Goal: Task Accomplishment & Management: Complete application form

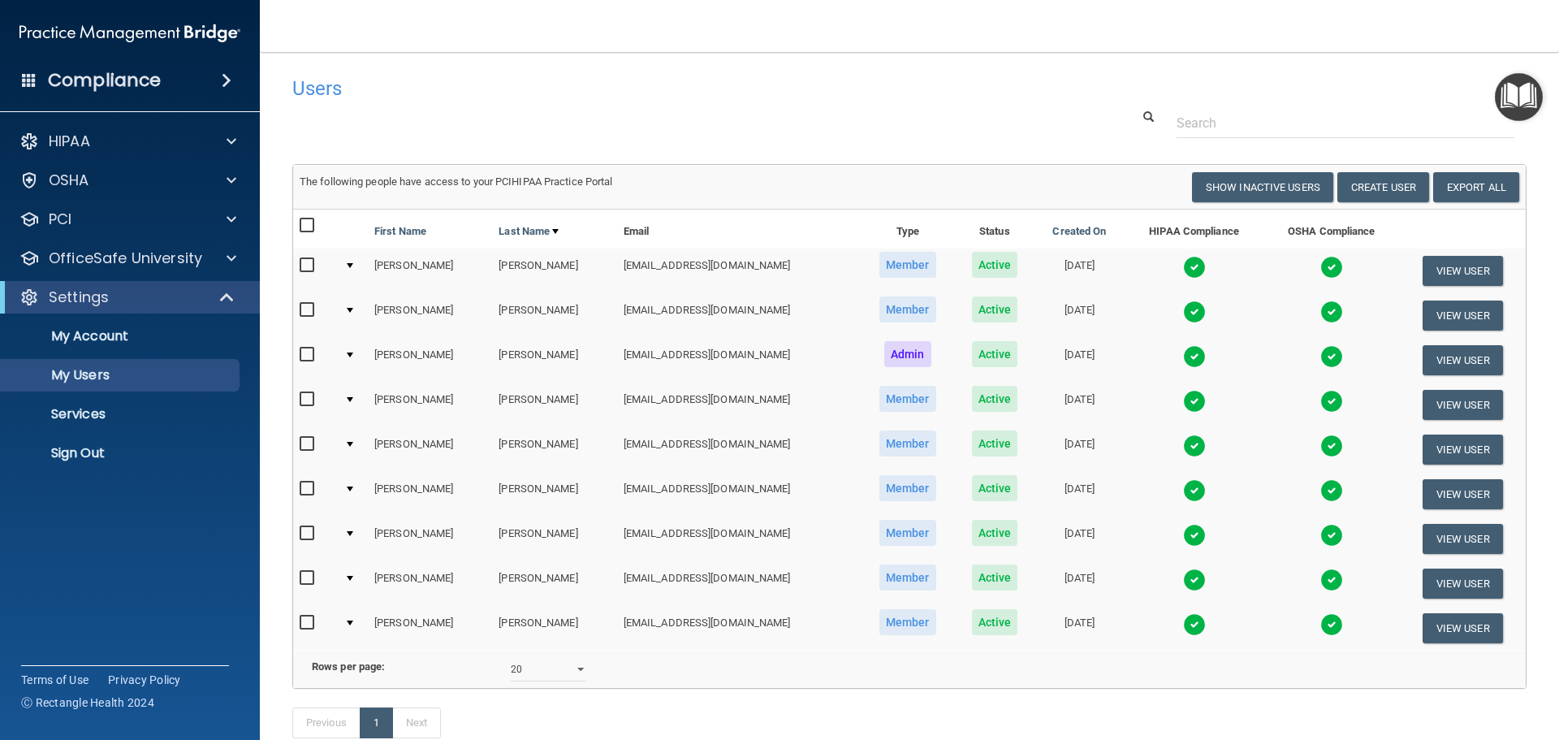
select select "20"
click at [1364, 187] on button "Create User" at bounding box center [1383, 187] width 92 height 30
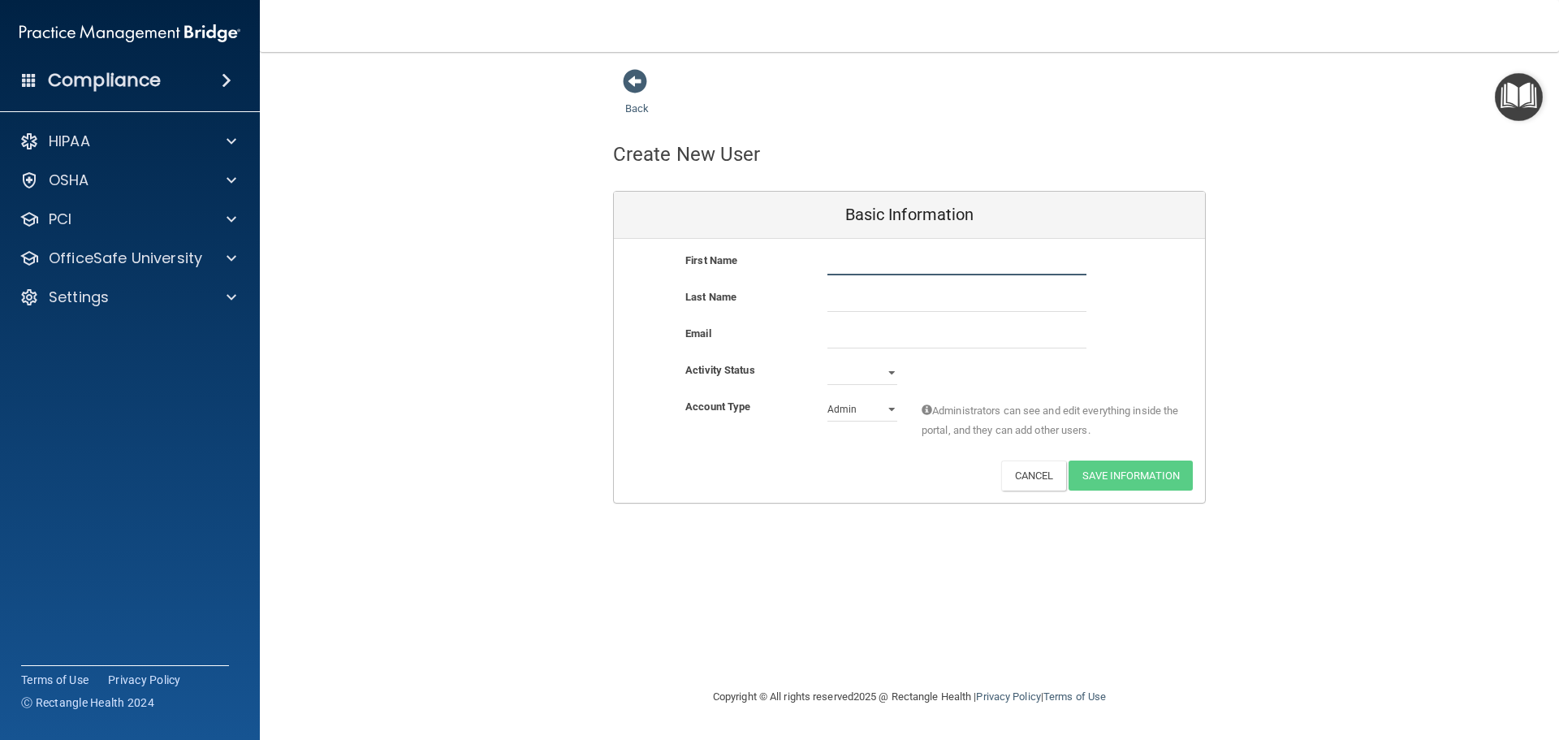
click at [871, 266] on input "text" at bounding box center [956, 263] width 259 height 24
type input "[PERSON_NAME]"
click at [860, 340] on input "email" at bounding box center [956, 336] width 259 height 24
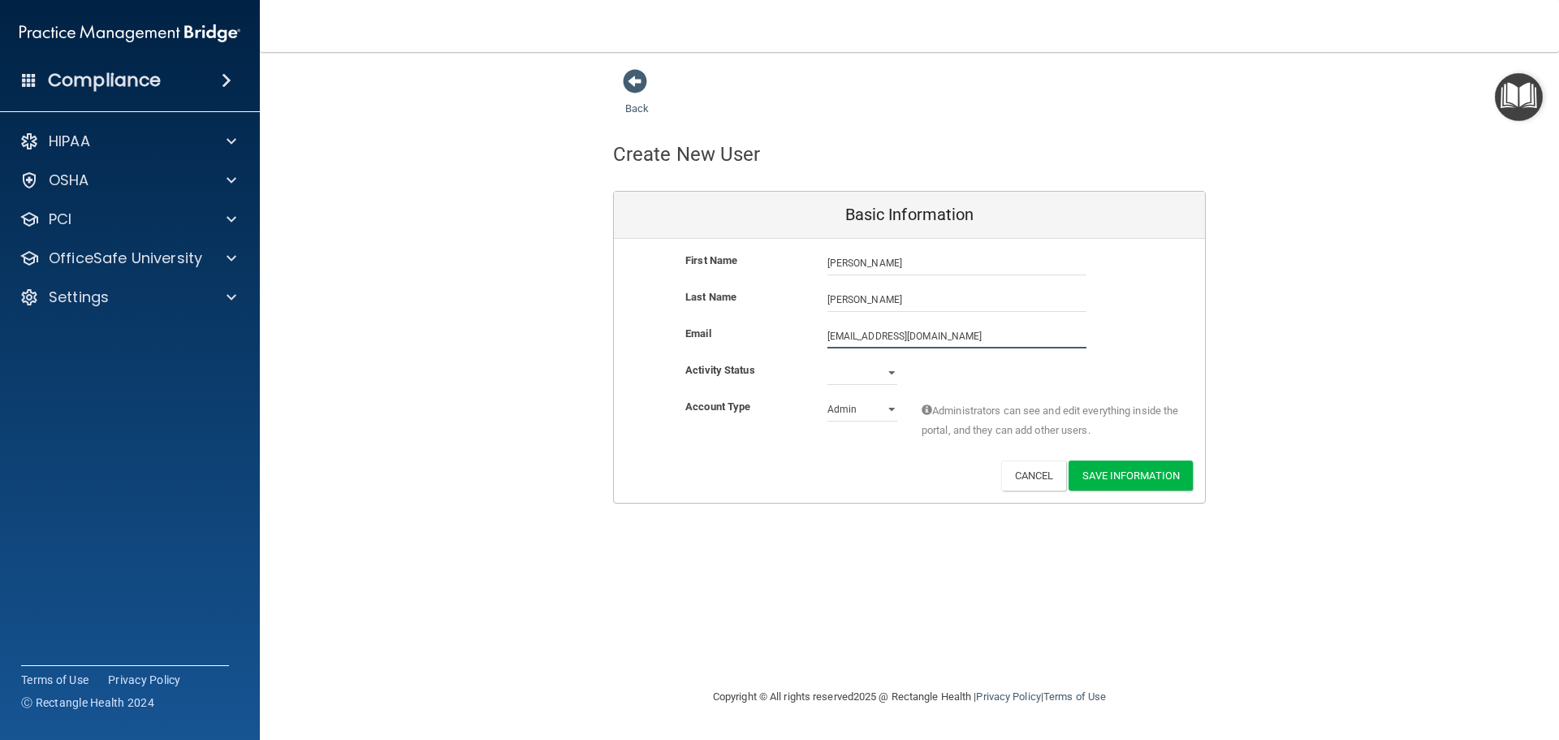
type input "[EMAIL_ADDRESS][DOMAIN_NAME]"
click at [890, 373] on select "Active Inactive" at bounding box center [862, 376] width 70 height 24
select select "active"
click at [827, 360] on select "Active Inactive" at bounding box center [862, 372] width 70 height 24
click at [891, 410] on select "Admin Member" at bounding box center [862, 409] width 70 height 24
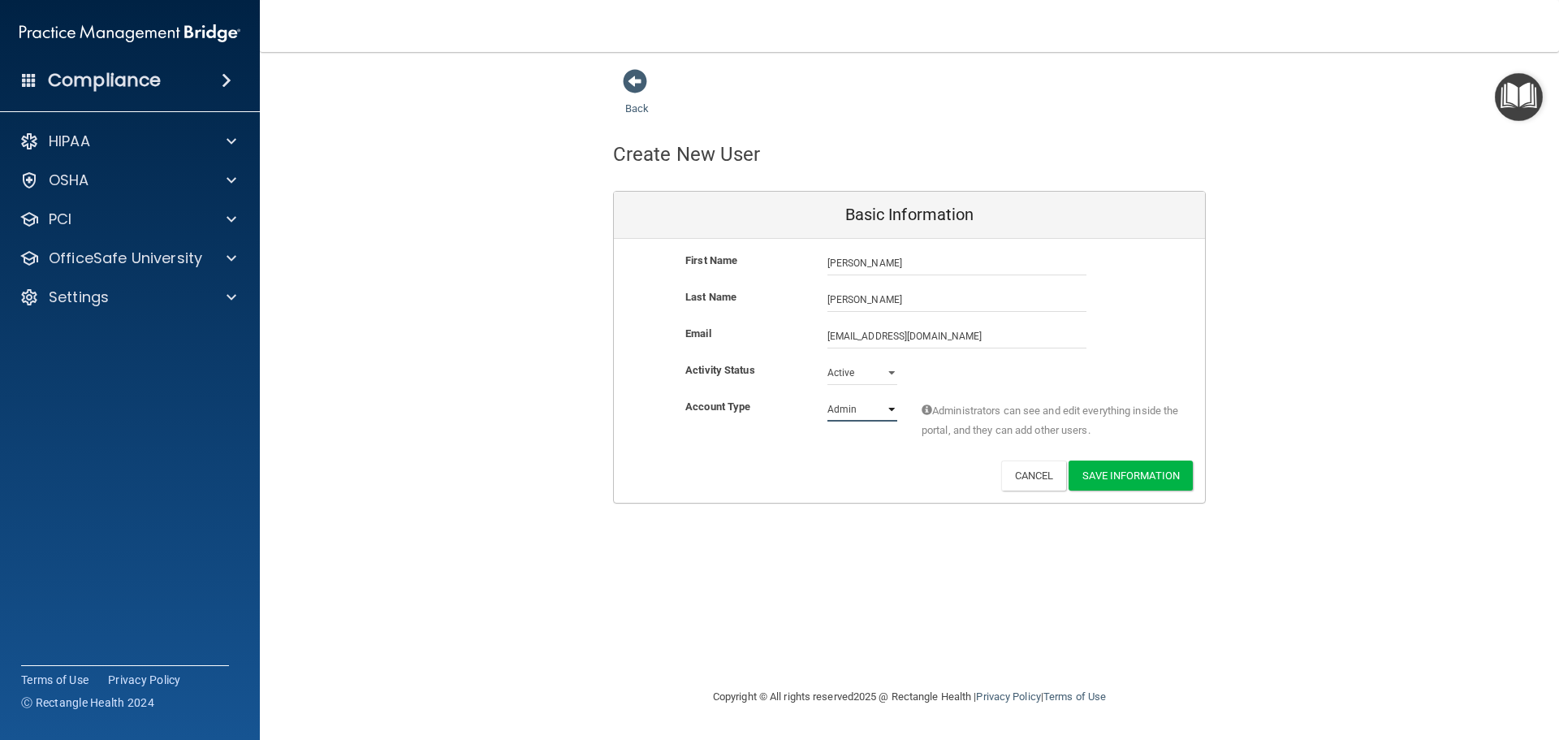
select select "practice_member"
click at [827, 397] on select "Admin Member" at bounding box center [862, 409] width 70 height 24
click at [1136, 477] on button "Save Information" at bounding box center [1130, 475] width 124 height 30
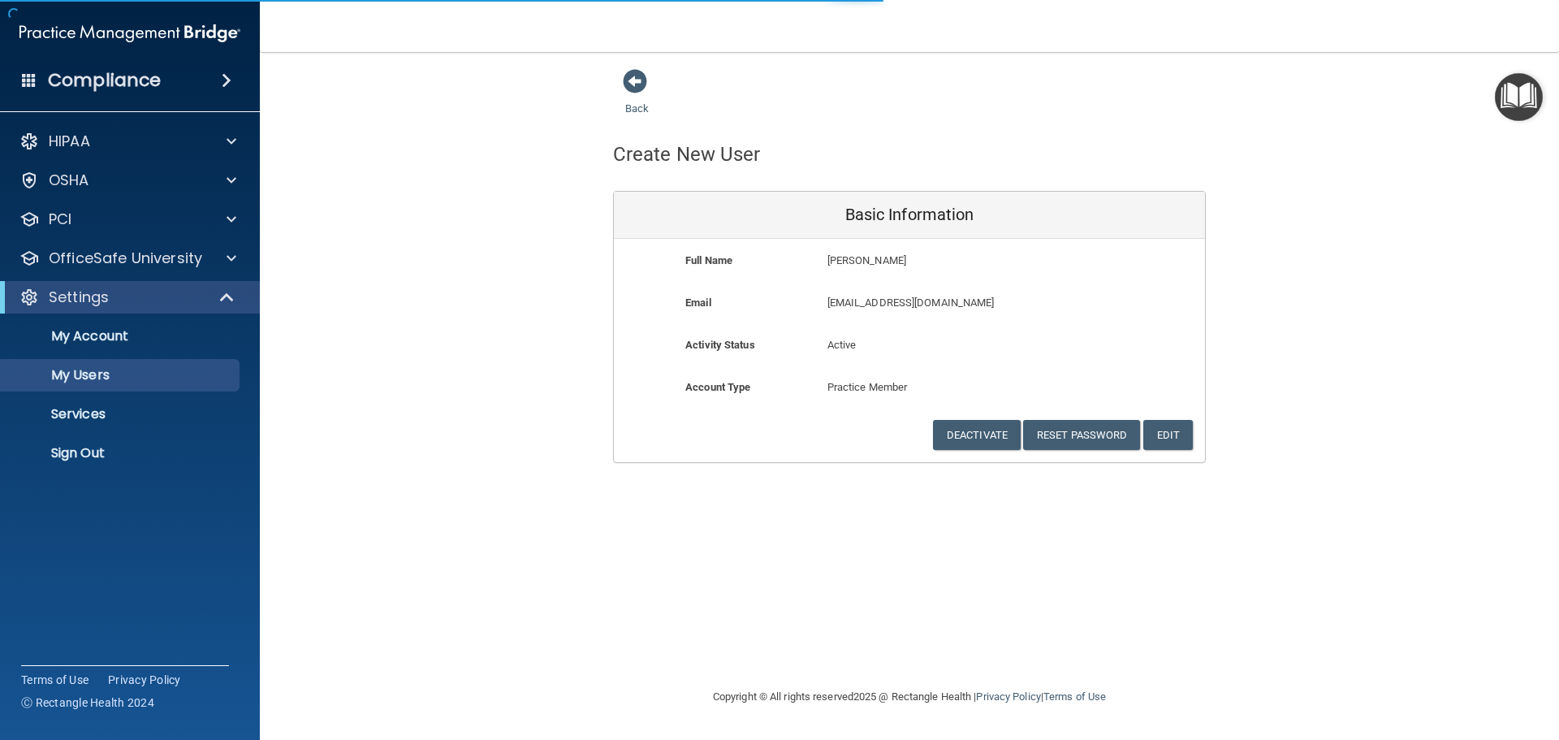
select select "20"
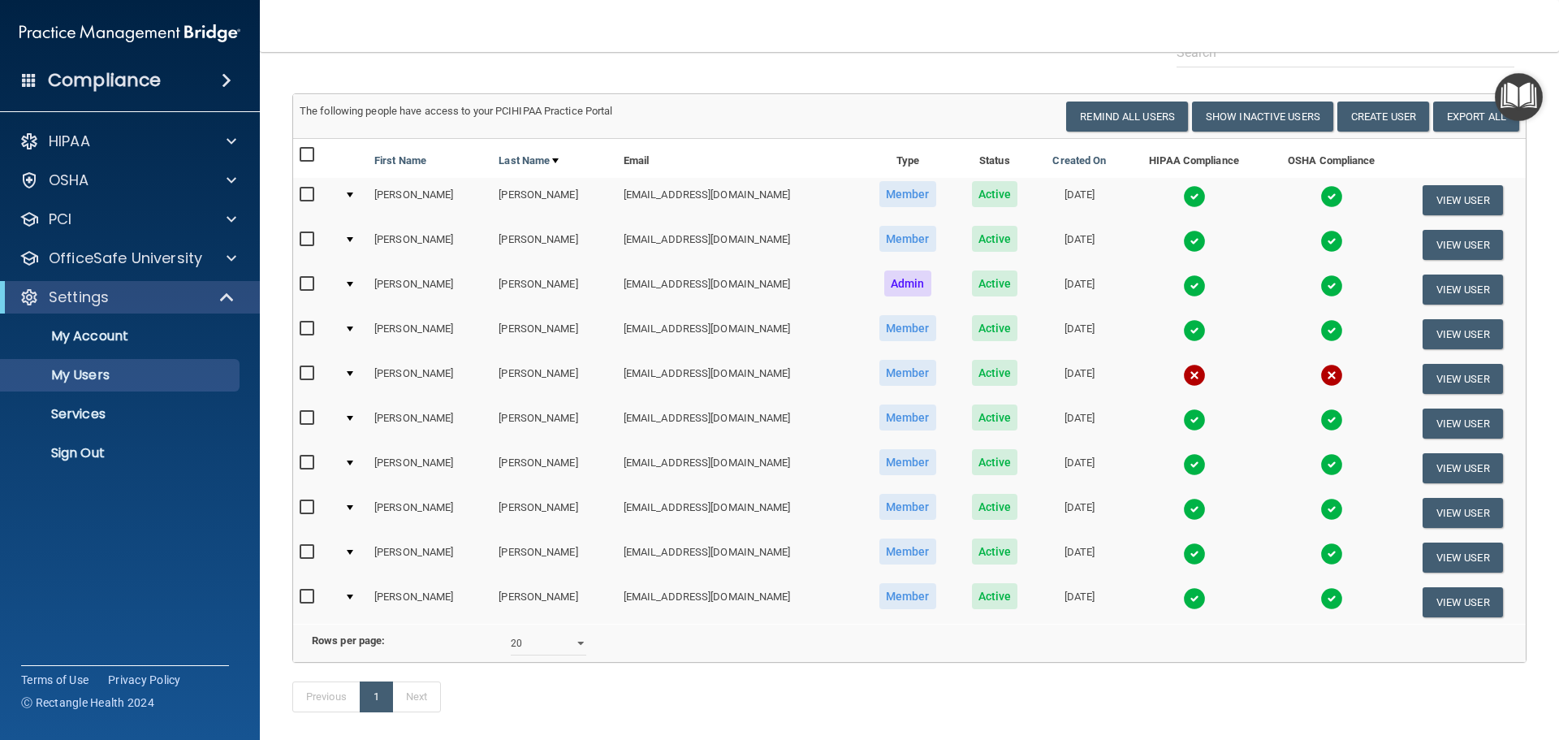
scroll to position [58, 0]
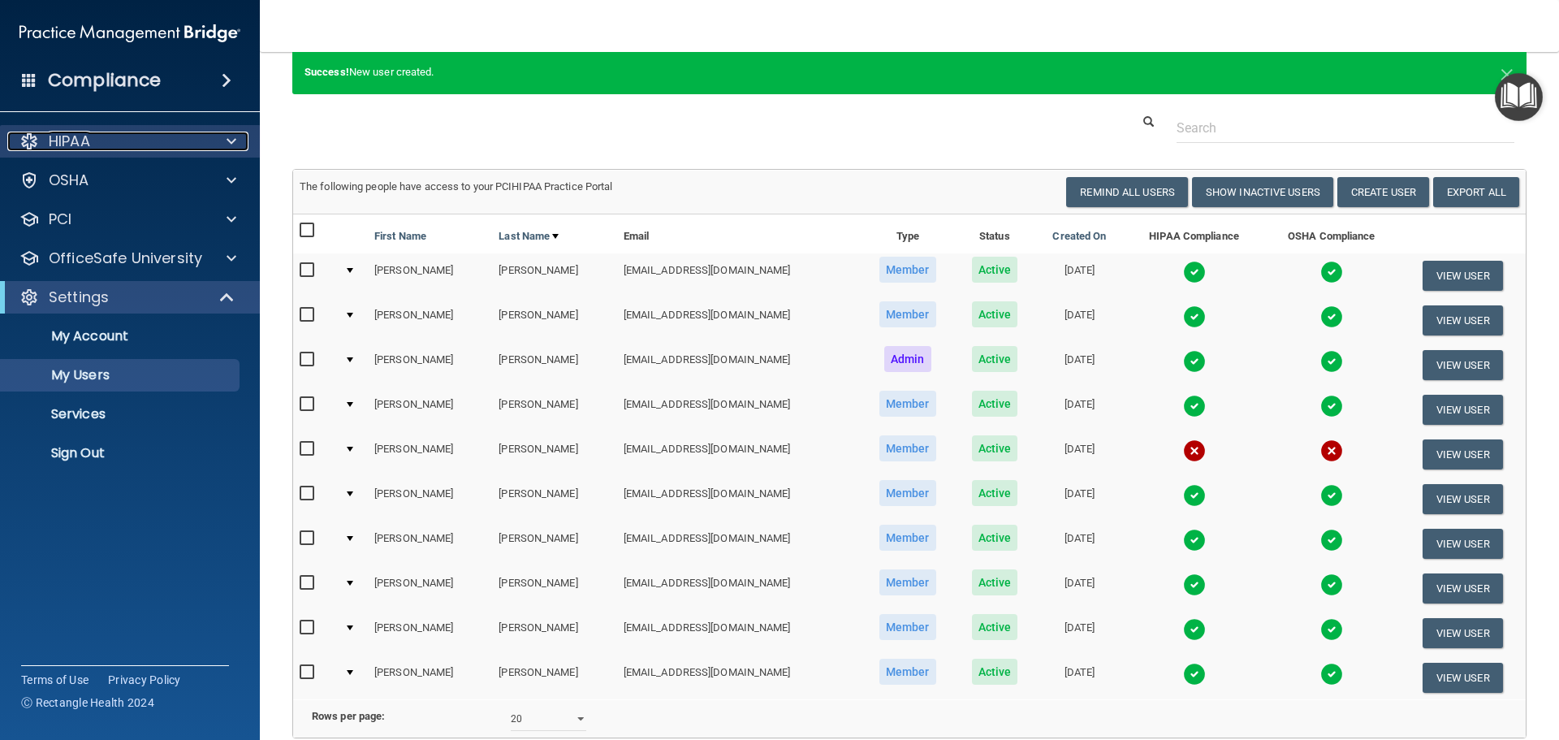
click at [229, 139] on span at bounding box center [231, 141] width 10 height 19
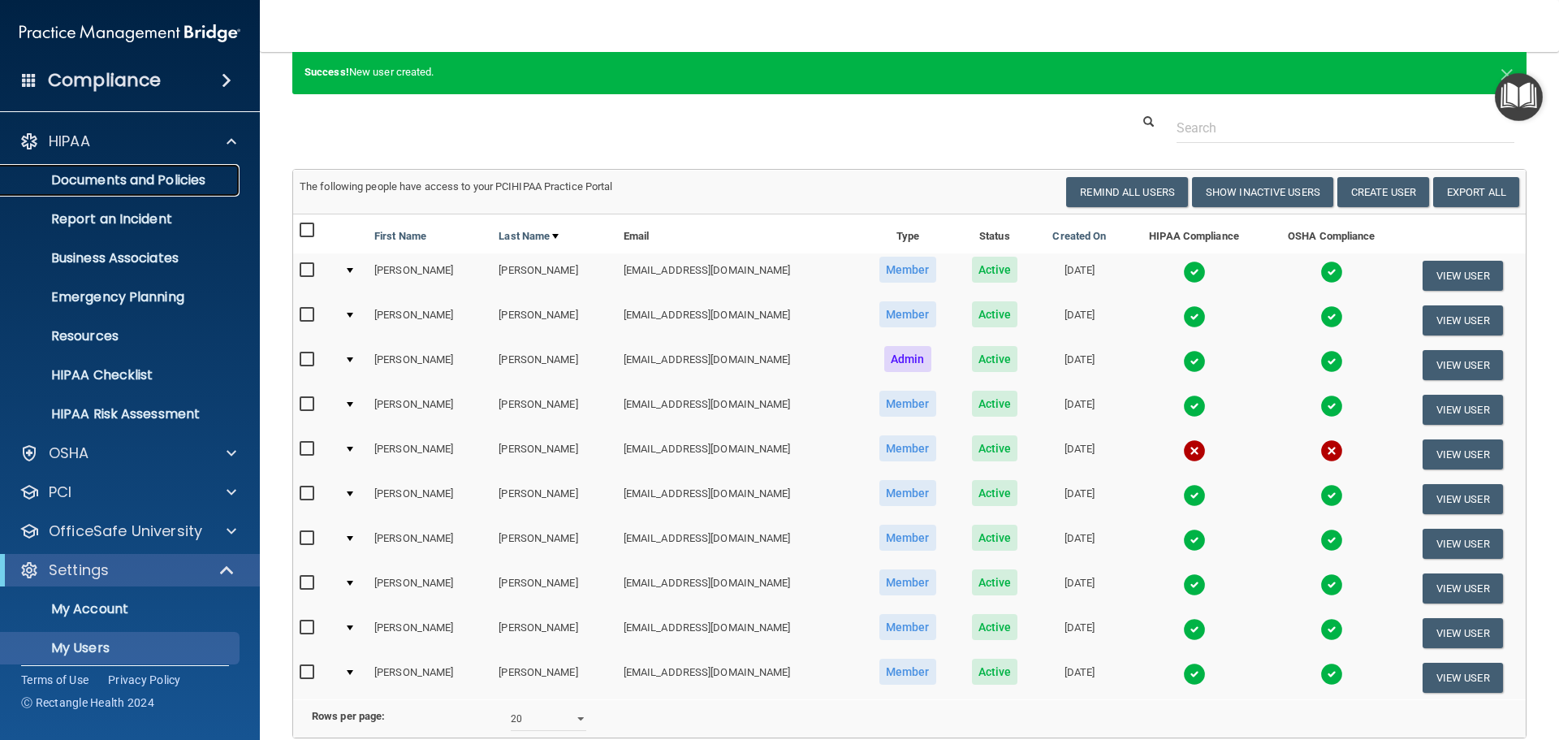
click at [102, 175] on p "Documents and Policies" at bounding box center [122, 180] width 222 height 16
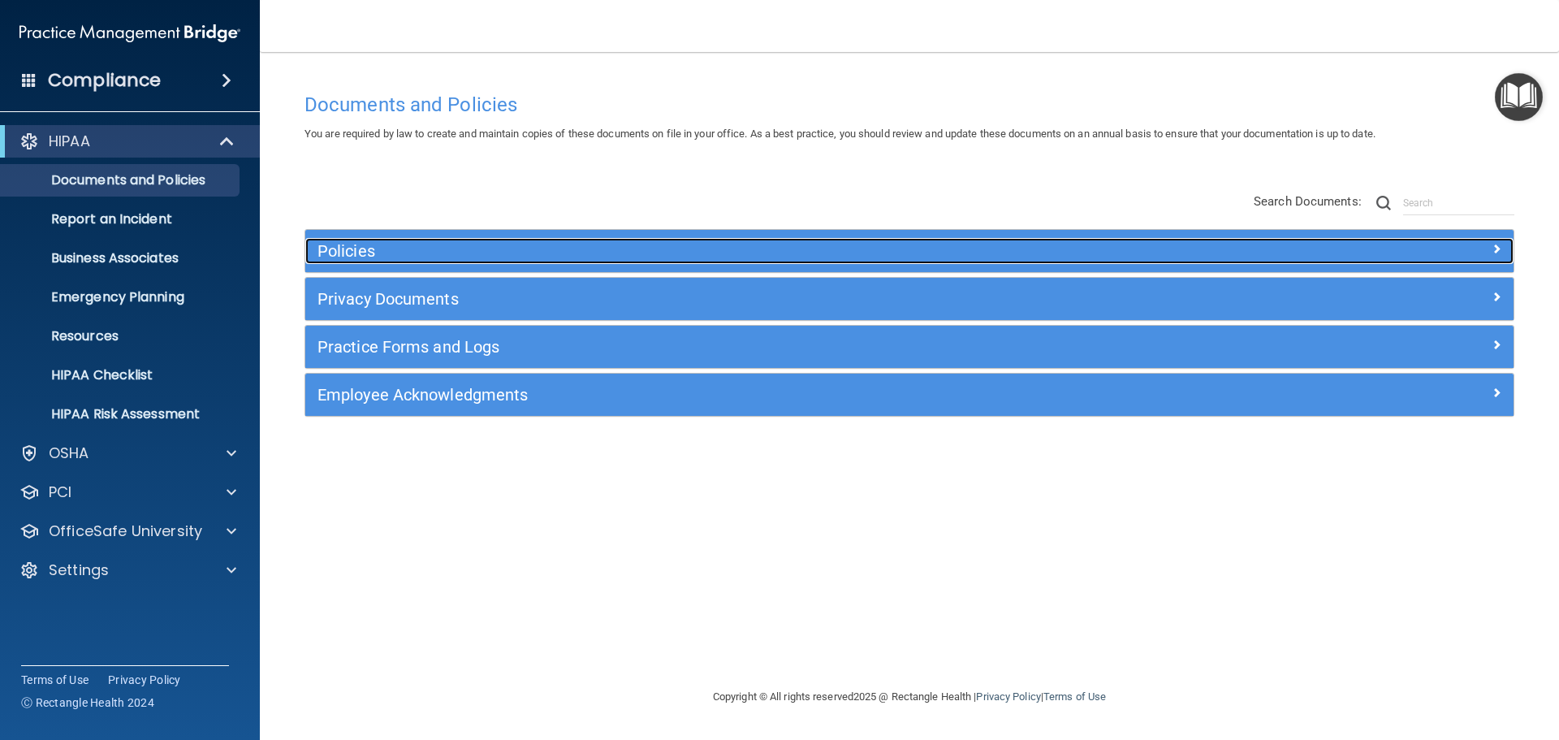
click at [1491, 245] on span at bounding box center [1496, 248] width 10 height 19
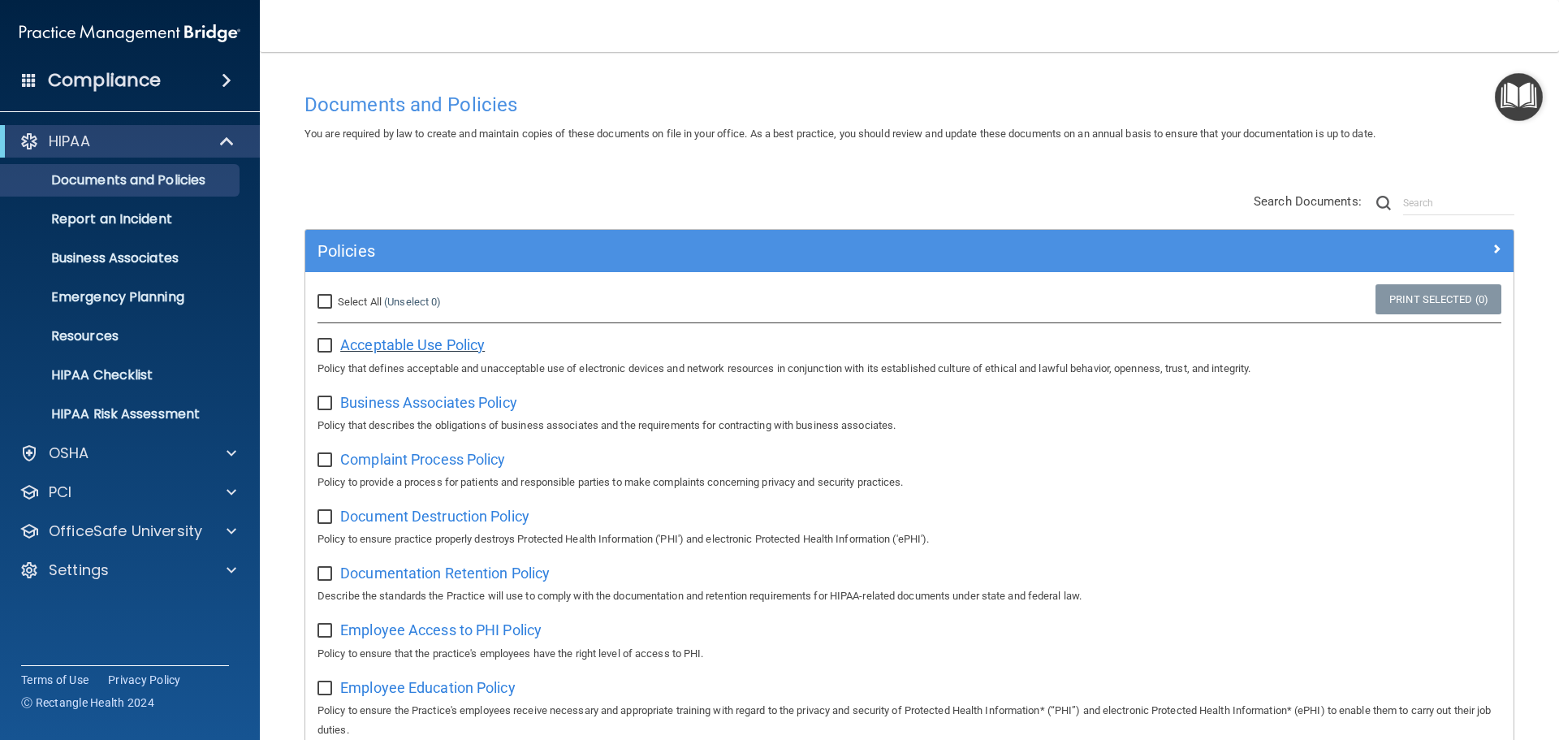
click at [412, 346] on span "Acceptable Use Policy" at bounding box center [412, 344] width 144 height 17
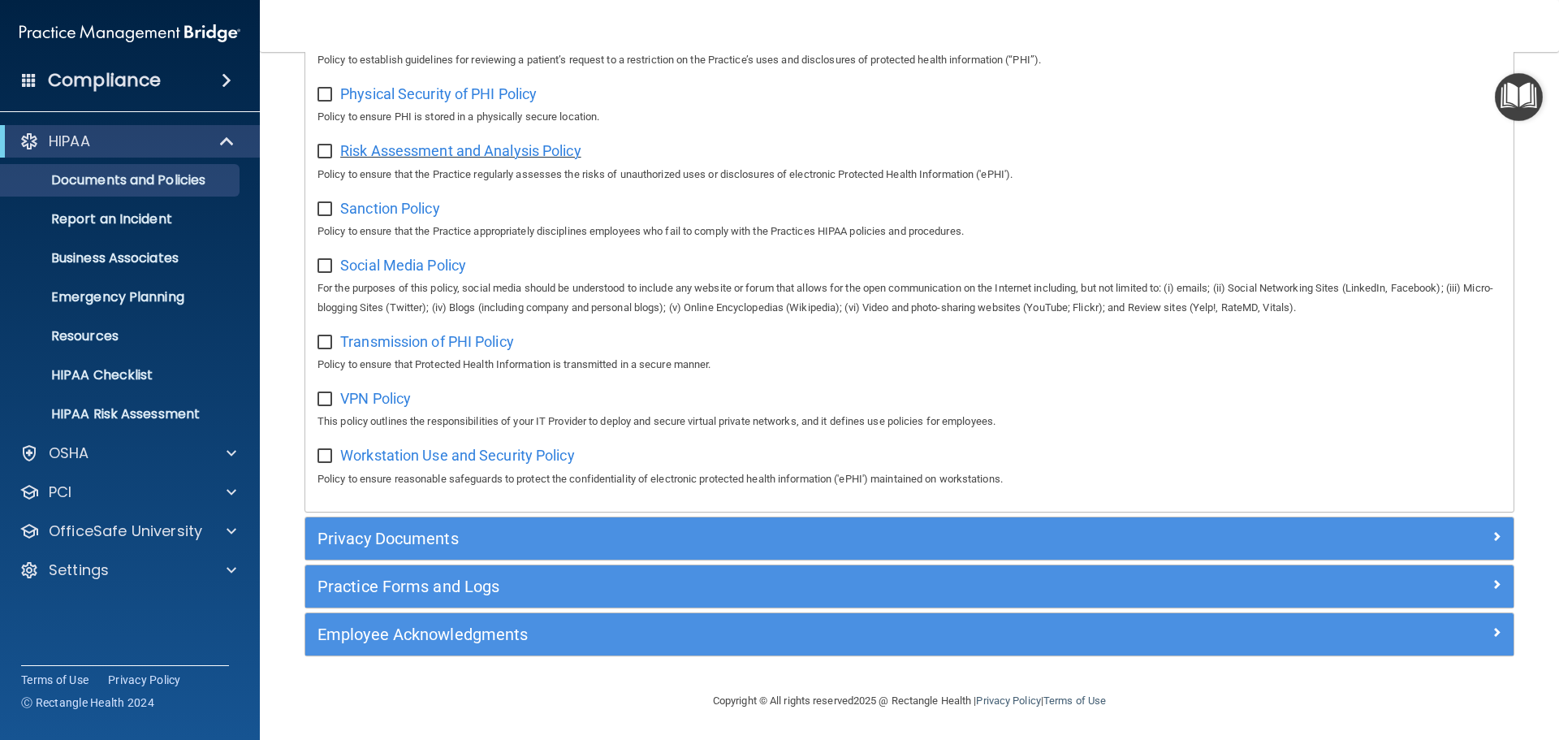
scroll to position [1085, 0]
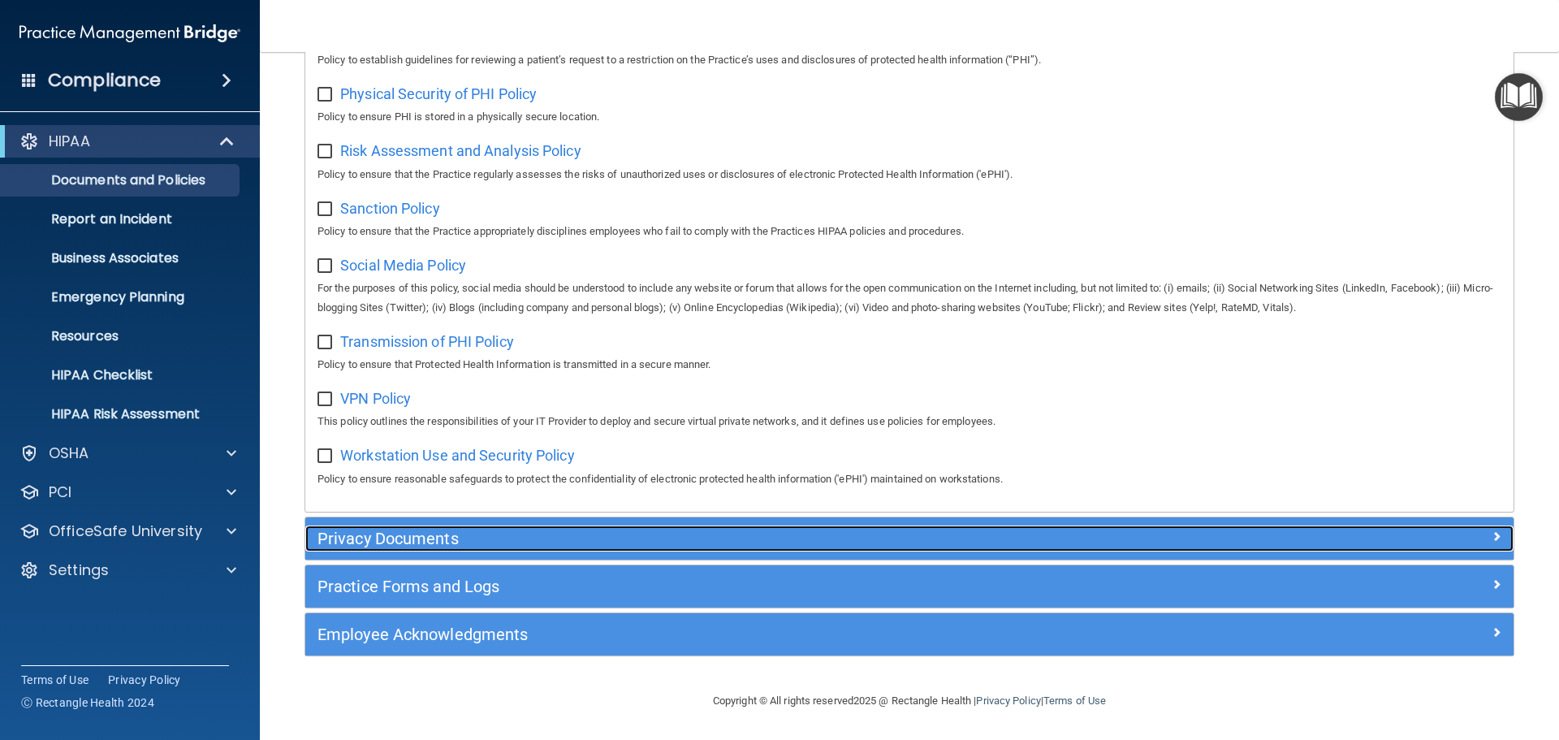
click at [1491, 531] on span at bounding box center [1496, 535] width 10 height 19
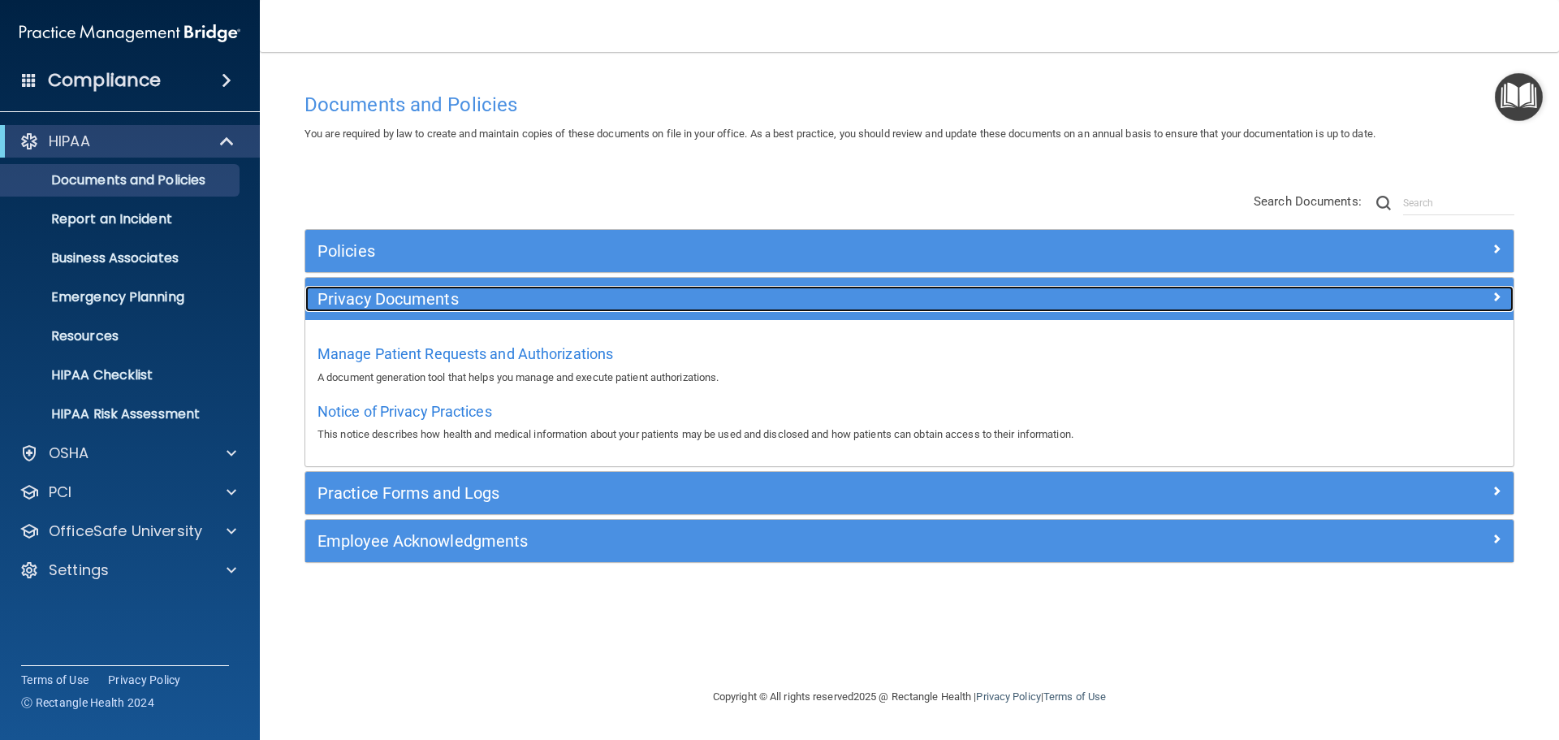
scroll to position [0, 0]
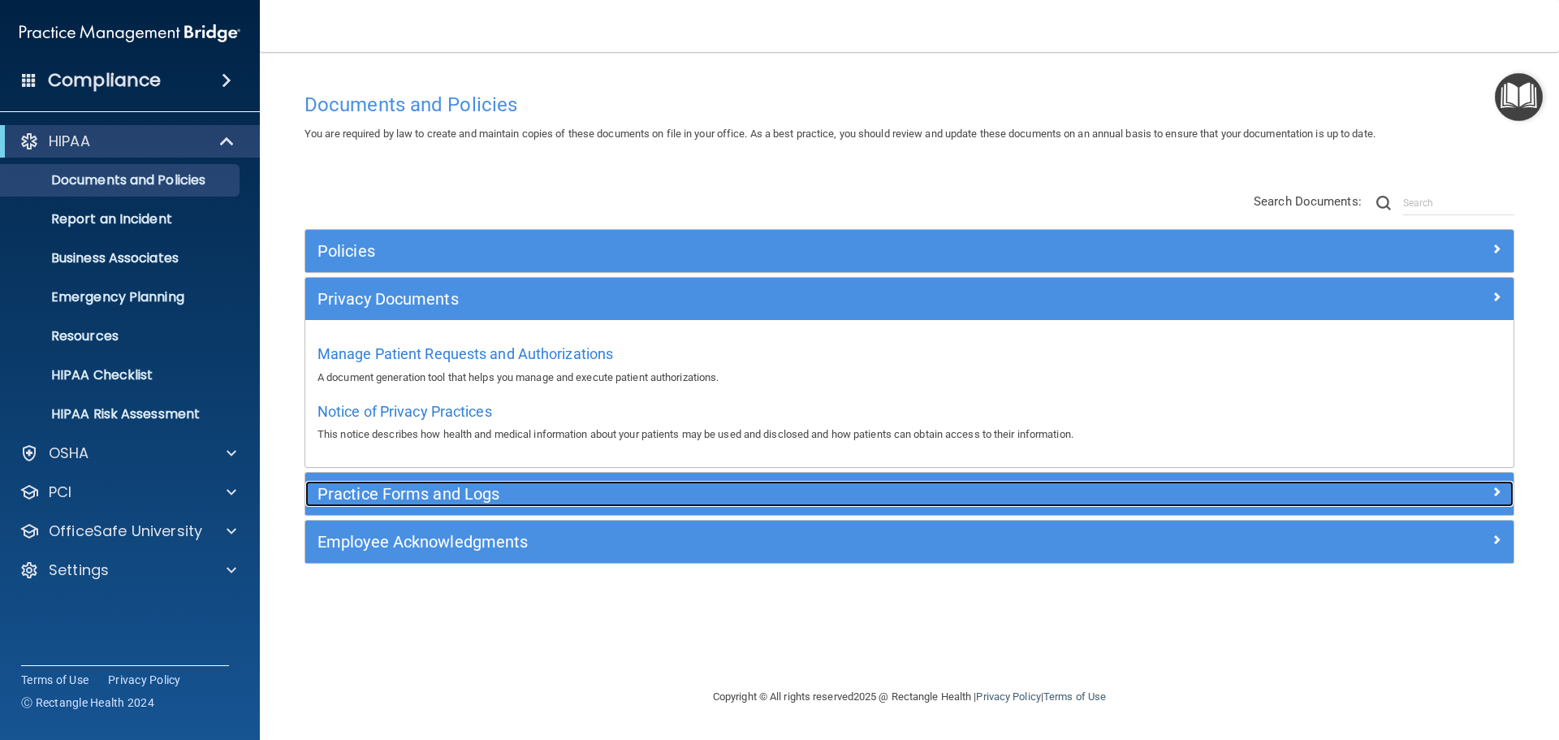
click at [1499, 490] on span at bounding box center [1496, 490] width 10 height 19
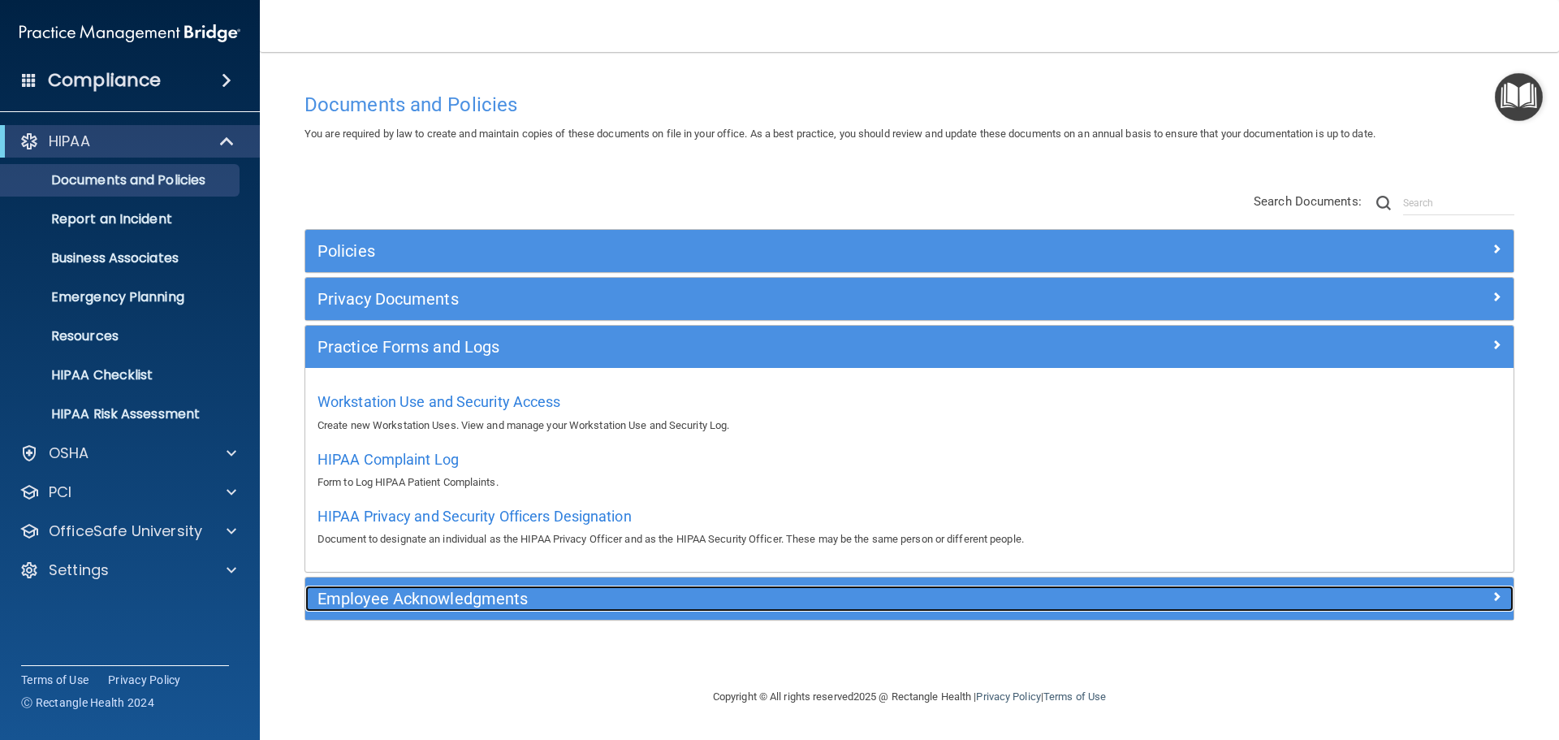
click at [1495, 595] on span at bounding box center [1496, 595] width 10 height 19
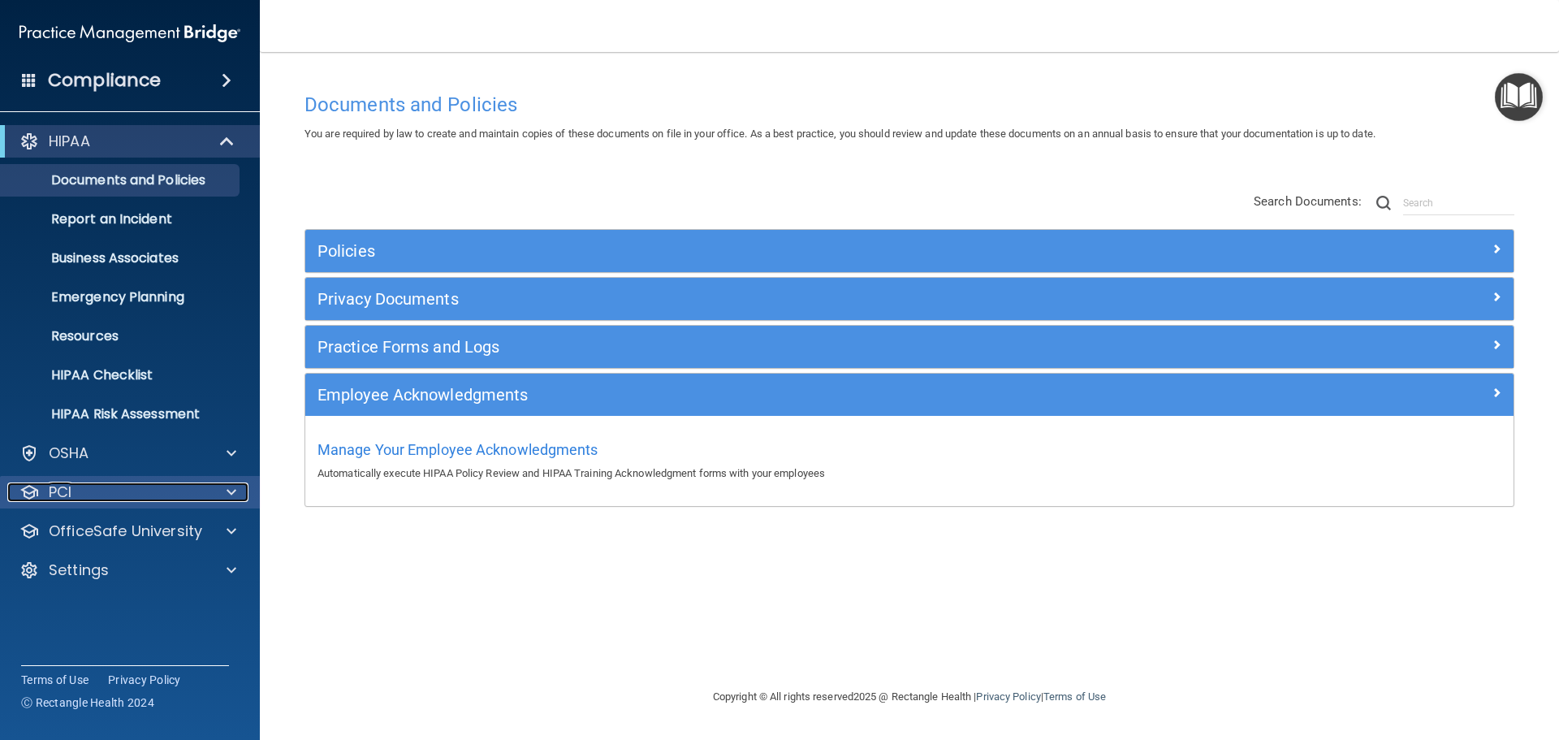
click at [233, 496] on span at bounding box center [231, 491] width 10 height 19
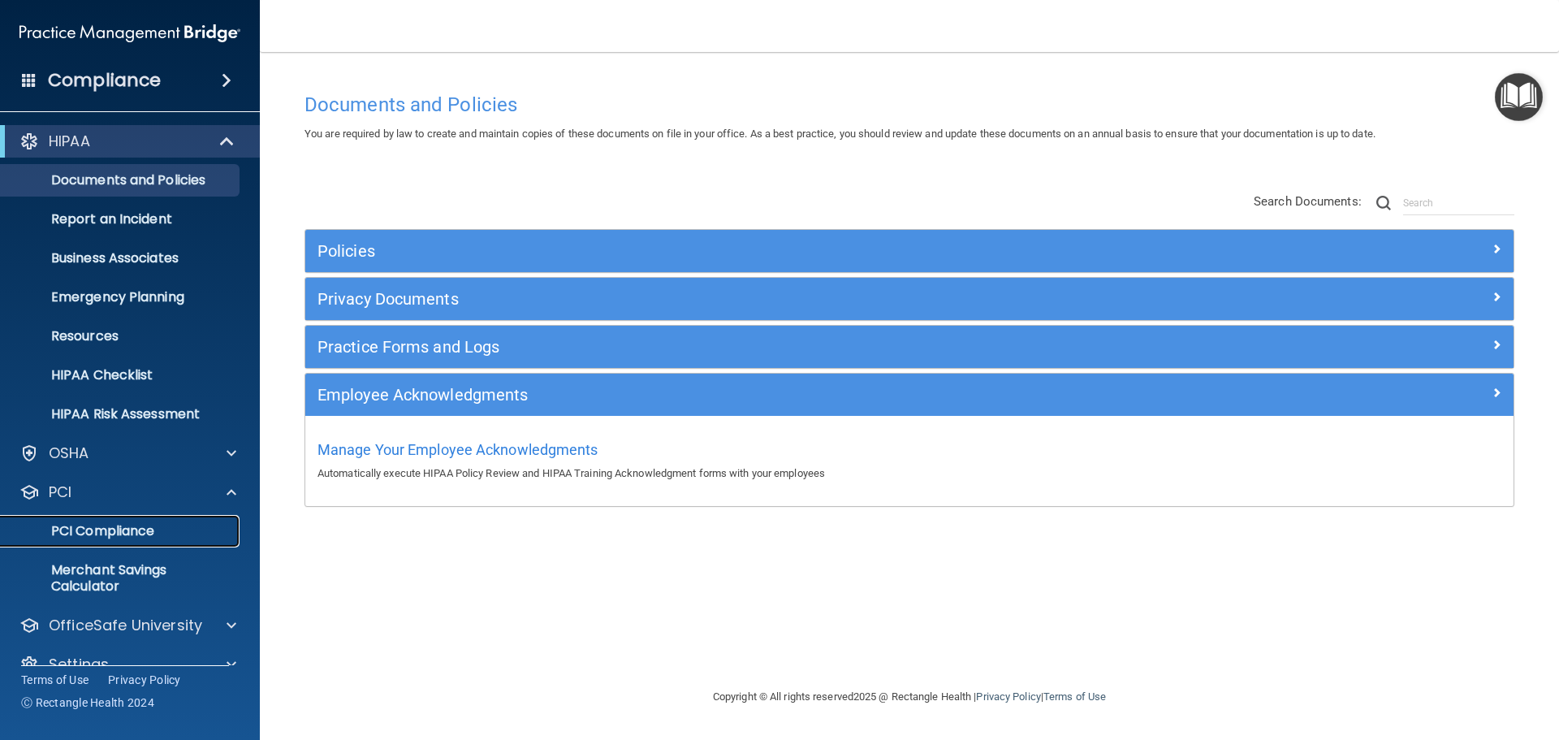
click at [105, 528] on p "PCI Compliance" at bounding box center [122, 531] width 222 height 16
click at [224, 488] on div at bounding box center [229, 491] width 41 height 19
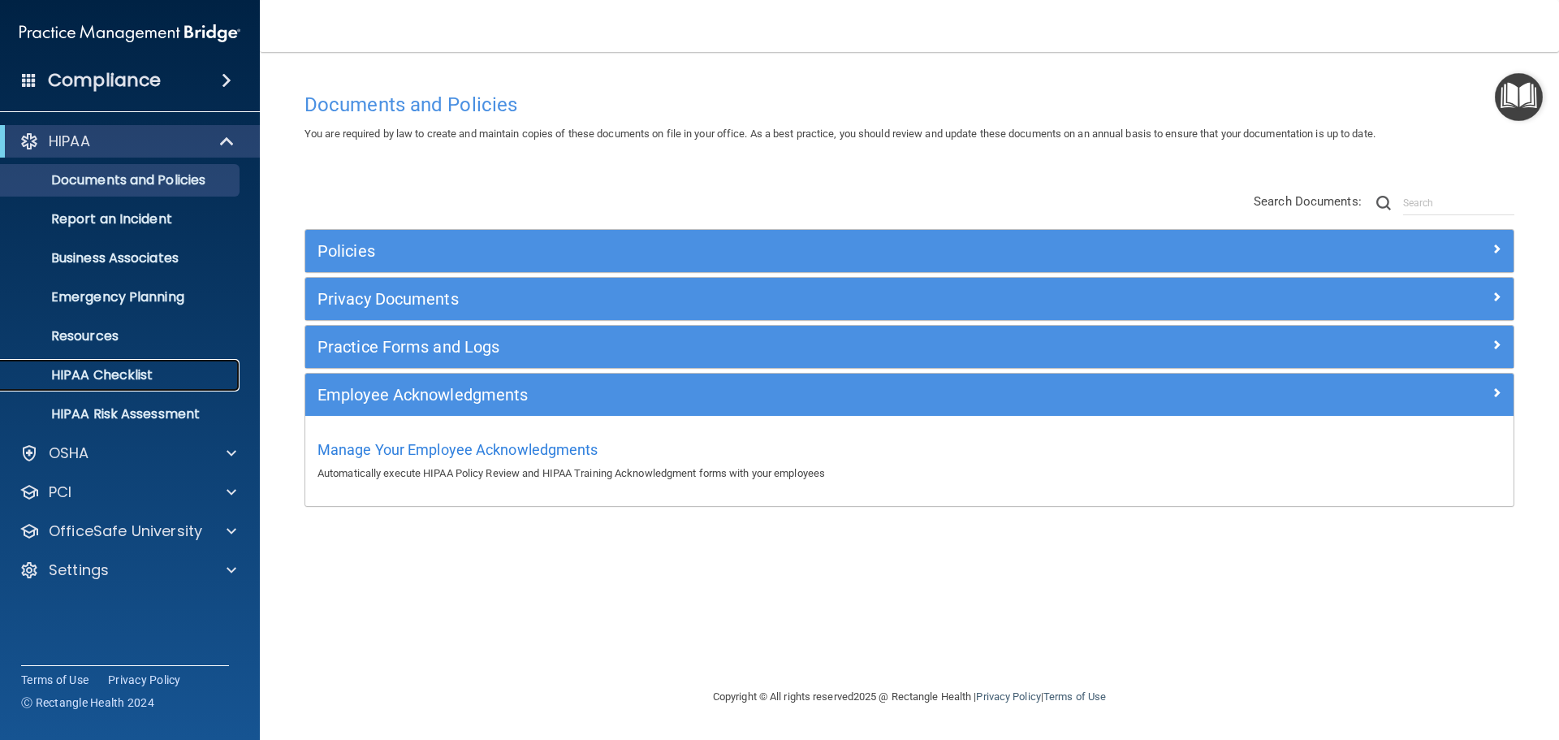
click at [122, 372] on p "HIPAA Checklist" at bounding box center [122, 375] width 222 height 16
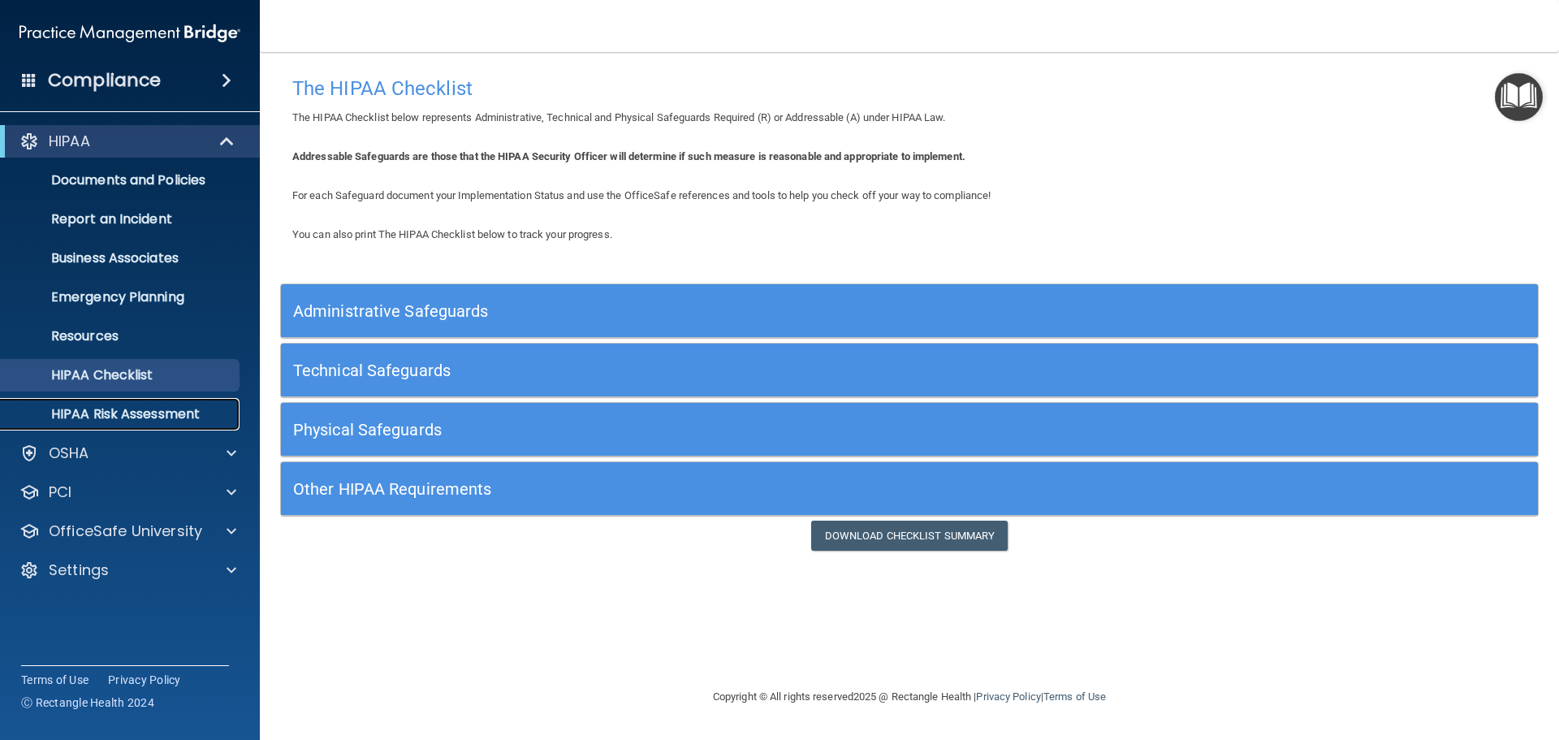
click at [127, 412] on p "HIPAA Risk Assessment" at bounding box center [122, 414] width 222 height 16
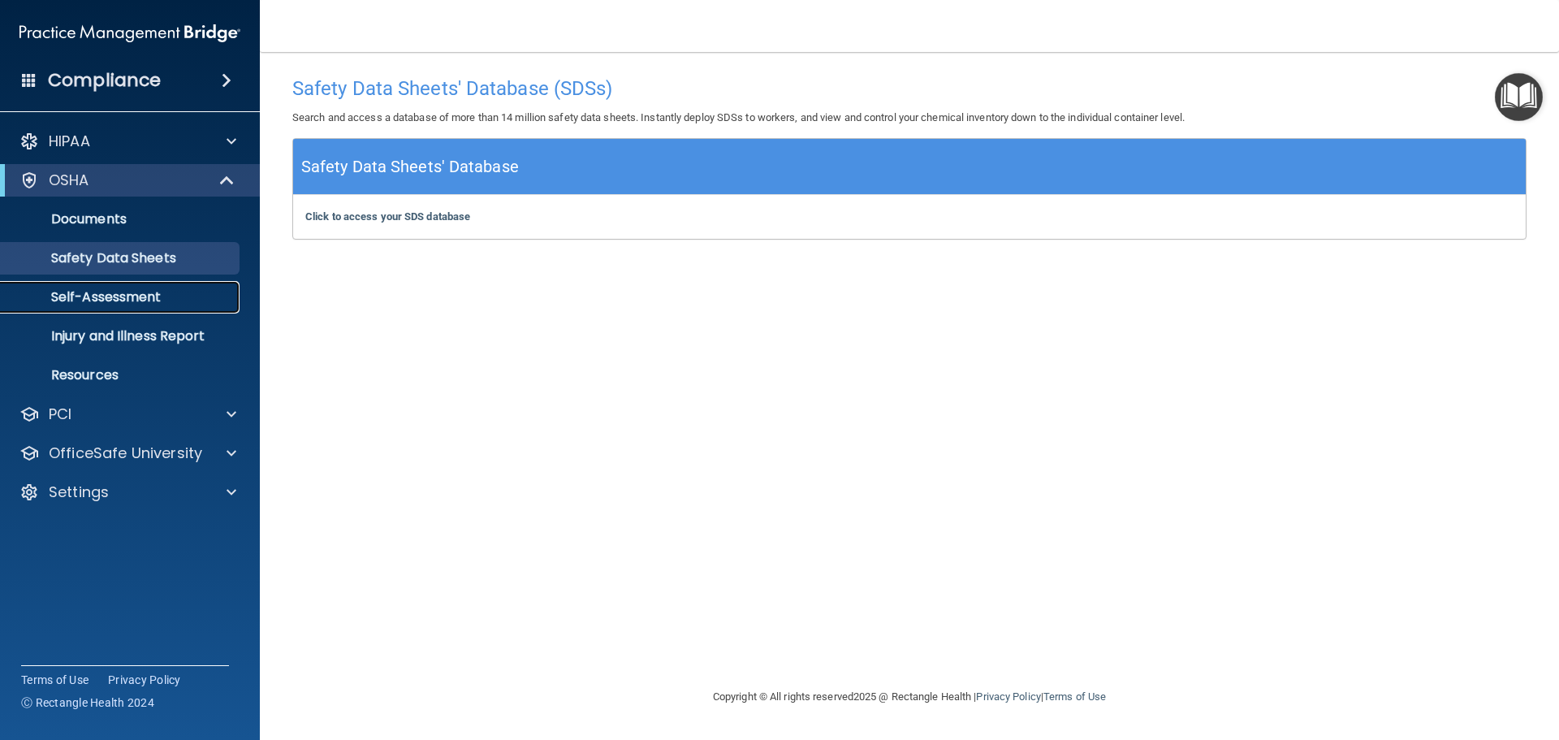
click at [166, 291] on p "Self-Assessment" at bounding box center [122, 297] width 222 height 16
